Goal: Transaction & Acquisition: Obtain resource

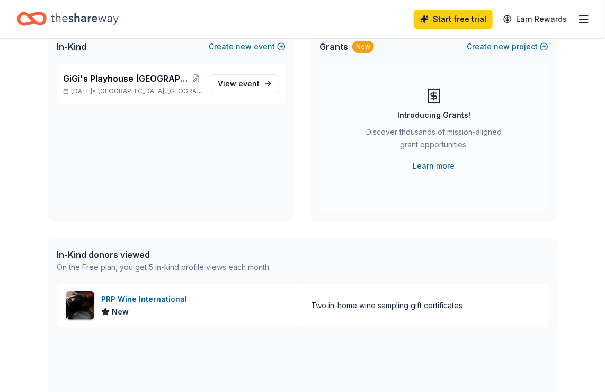
scroll to position [76, 0]
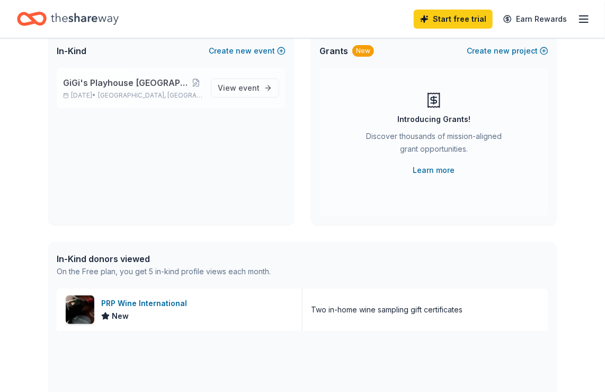
click at [166, 82] on span "GiGi's Playhouse [GEOGRAPHIC_DATA] 2025 Gala" at bounding box center [126, 82] width 127 height 13
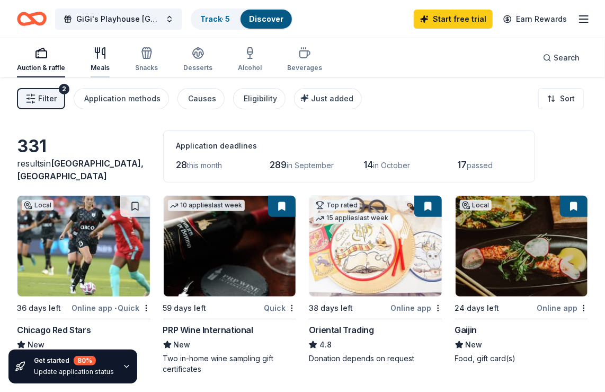
click at [98, 58] on icon "button" at bounding box center [100, 53] width 13 height 13
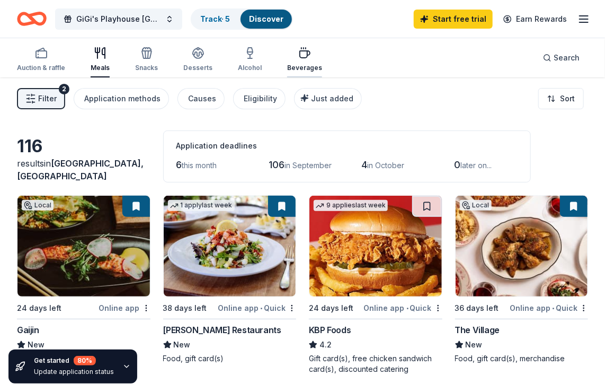
click at [289, 69] on div "Beverages" at bounding box center [304, 68] width 35 height 8
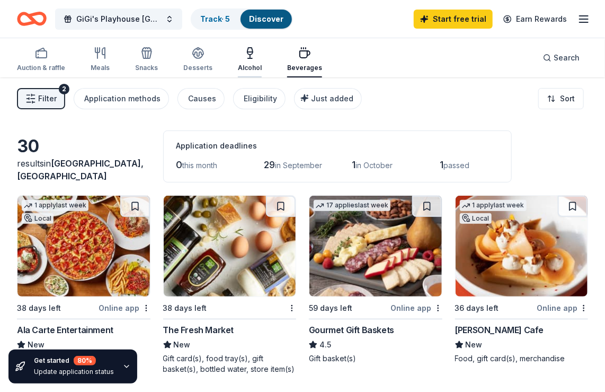
click at [244, 69] on div "Alcohol" at bounding box center [250, 68] width 24 height 8
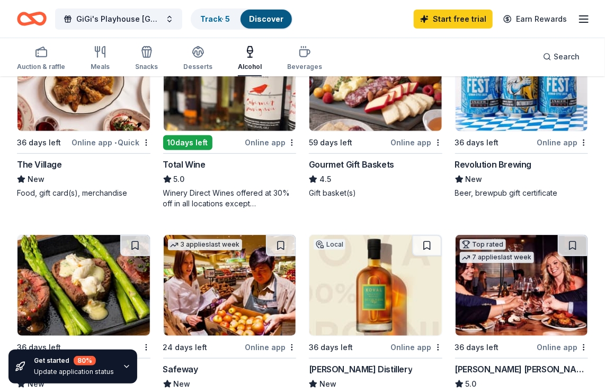
scroll to position [166, 0]
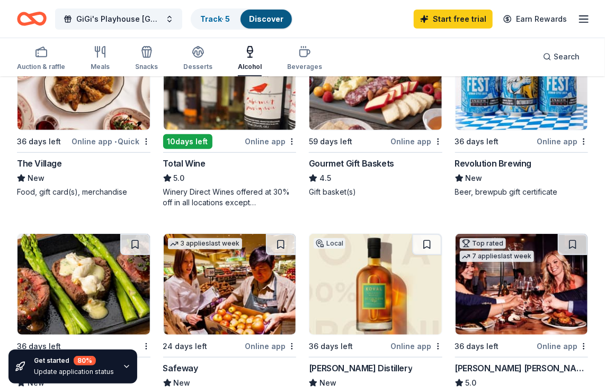
click at [523, 166] on div "Revolution Brewing" at bounding box center [493, 163] width 77 height 13
click at [193, 55] on icon "button" at bounding box center [198, 52] width 13 height 13
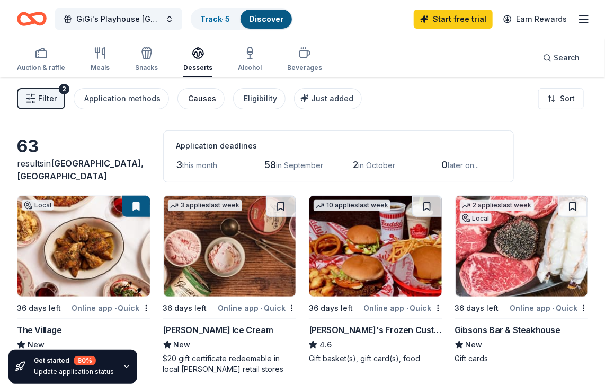
click at [198, 101] on div "Causes" at bounding box center [202, 98] width 28 height 13
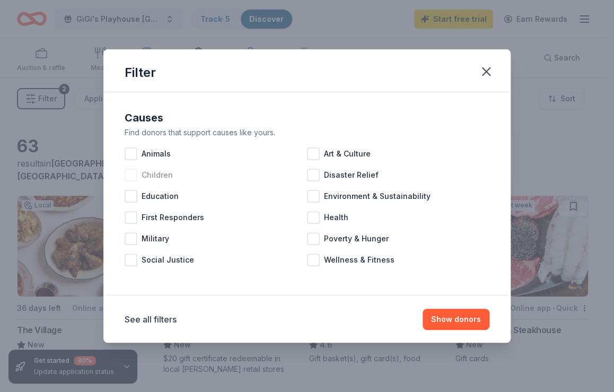
click at [135, 173] on div at bounding box center [131, 175] width 13 height 13
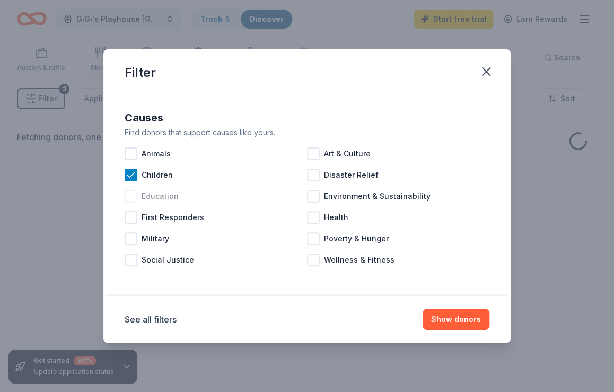
click at [132, 195] on div at bounding box center [131, 196] width 13 height 13
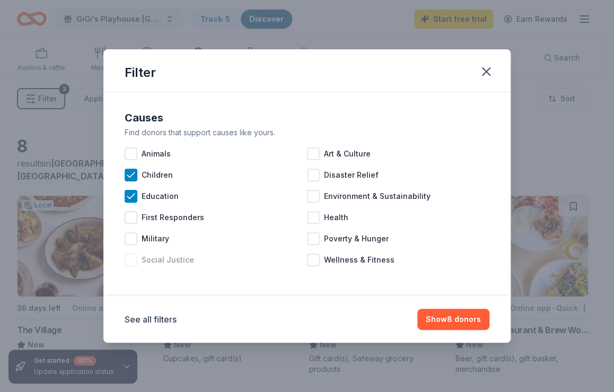
click at [129, 258] on div at bounding box center [131, 259] width 13 height 13
click at [312, 218] on div at bounding box center [313, 217] width 13 height 13
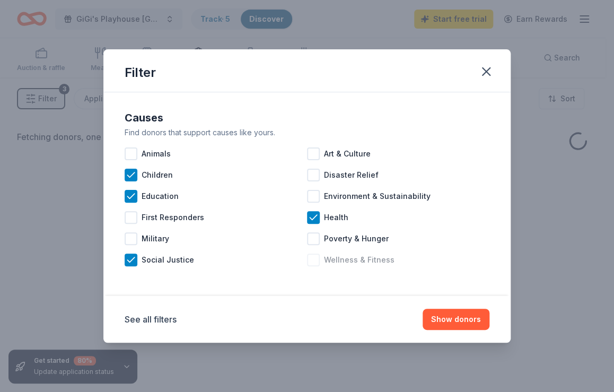
click at [312, 263] on div at bounding box center [313, 259] width 13 height 13
click at [452, 314] on button "Show donors" at bounding box center [455, 318] width 67 height 21
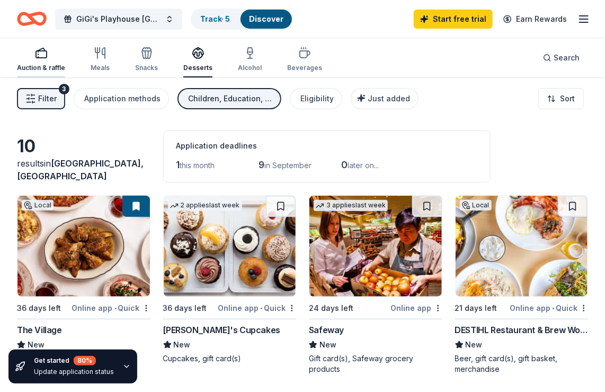
click at [53, 66] on div "Auction & raffle" at bounding box center [41, 68] width 48 height 8
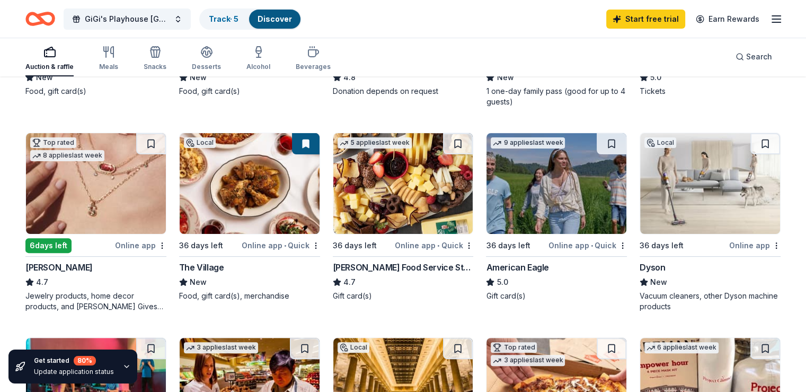
scroll to position [214, 0]
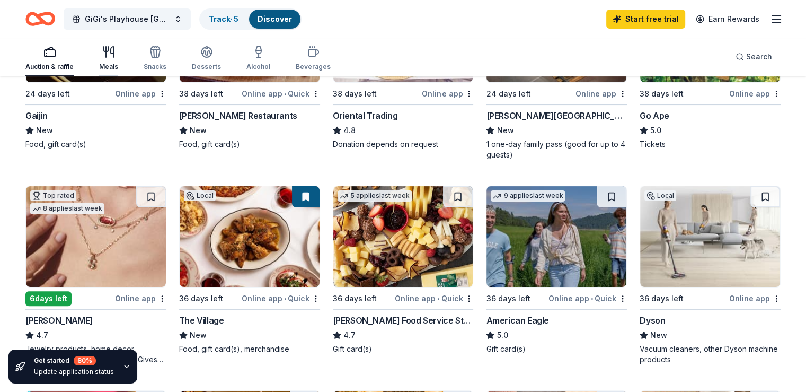
click at [115, 58] on icon "button" at bounding box center [108, 52] width 13 height 13
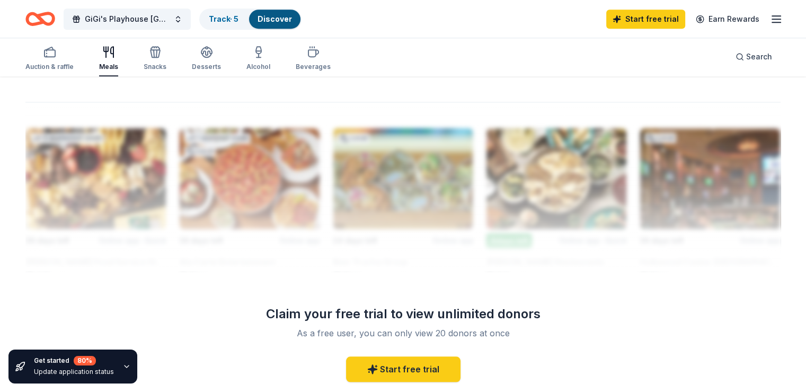
scroll to position [892, 0]
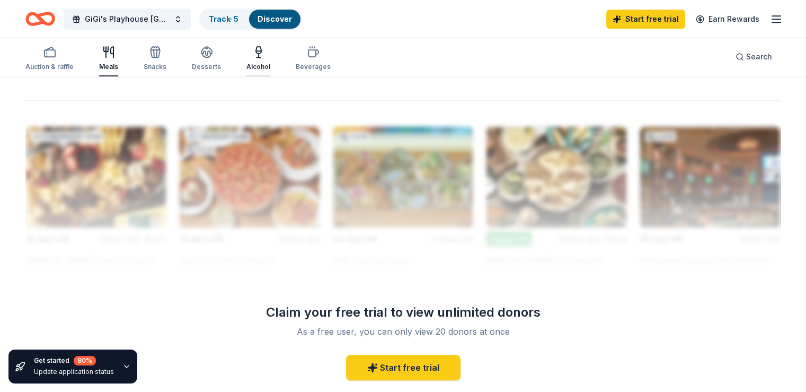
click at [270, 61] on div "Alcohol" at bounding box center [258, 58] width 24 height 25
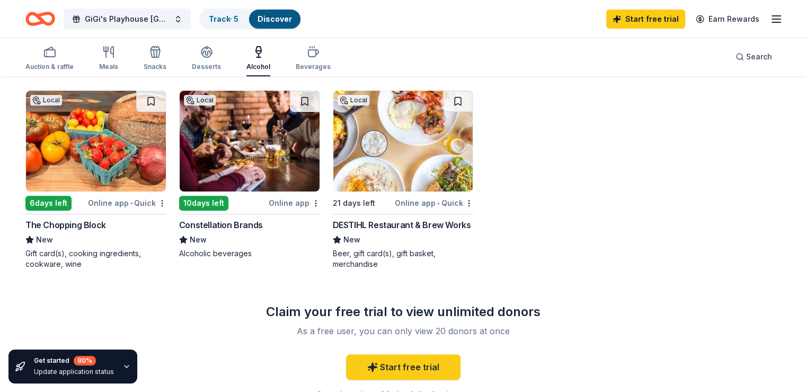
scroll to position [314, 0]
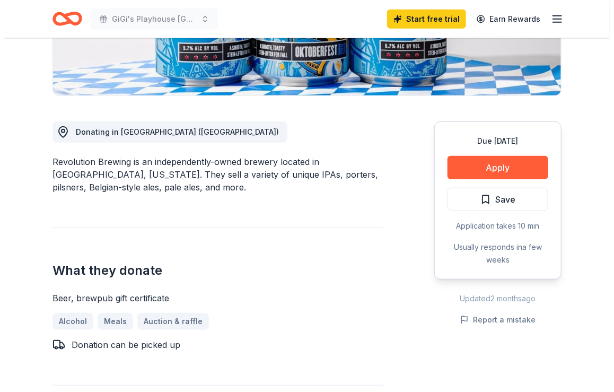
scroll to position [227, 0]
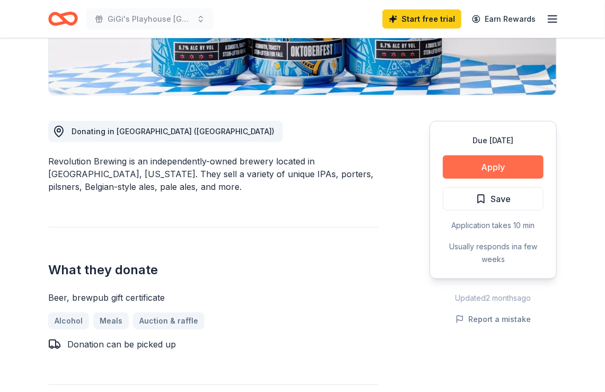
click at [492, 174] on button "Apply" at bounding box center [493, 166] width 101 height 23
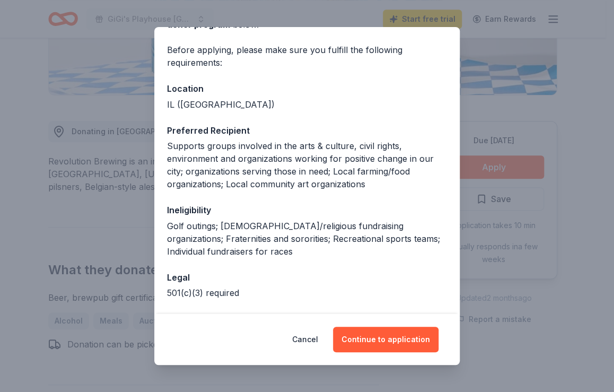
scroll to position [114, 0]
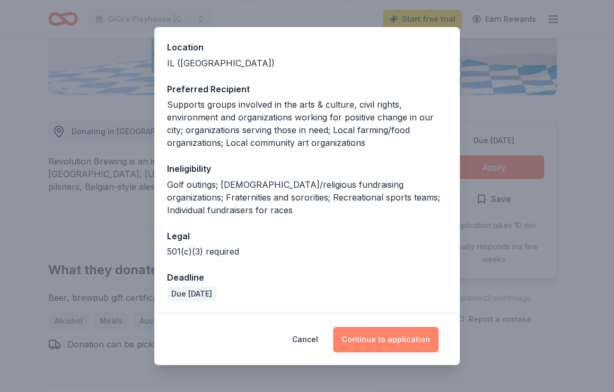
click at [389, 336] on button "Continue to application" at bounding box center [385, 338] width 105 height 25
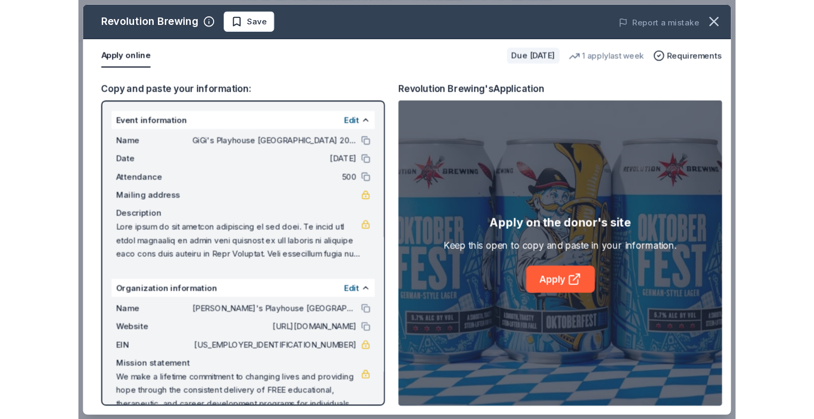
scroll to position [17, 0]
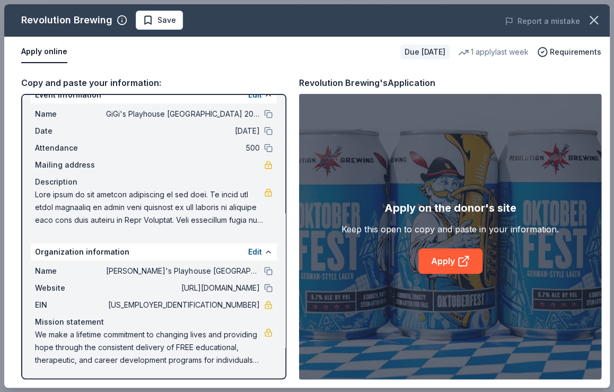
drag, startPoint x: 379, startPoint y: 232, endPoint x: 405, endPoint y: 88, distance: 145.8
click at [405, 88] on div "Revolution Brewing's Application Apply on the donor's site Keep this open to co…" at bounding box center [450, 227] width 302 height 303
click at [356, 136] on div "Apply on the donor's site Keep this open to copy and paste in your information.…" at bounding box center [450, 236] width 302 height 285
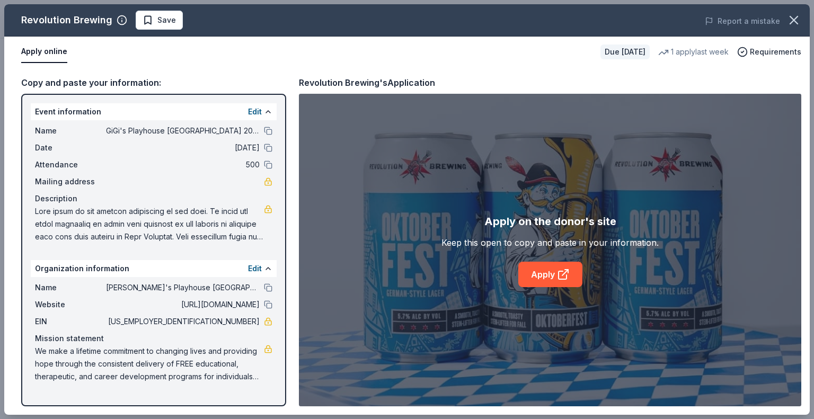
scroll to position [0, 0]
